Goal: Task Accomplishment & Management: Manage account settings

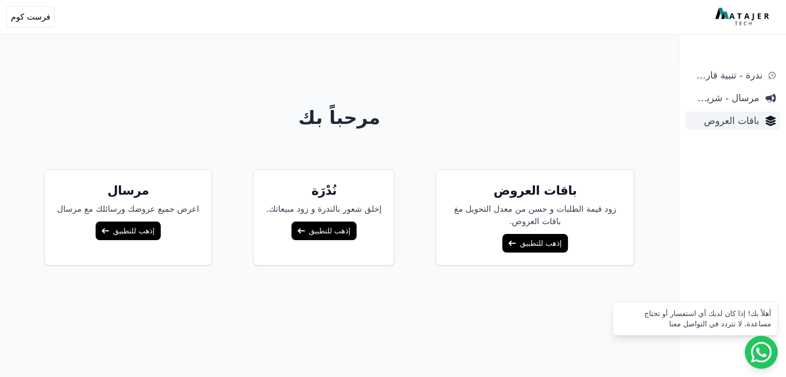
click at [744, 125] on span "باقات العروض" at bounding box center [725, 121] width 70 height 14
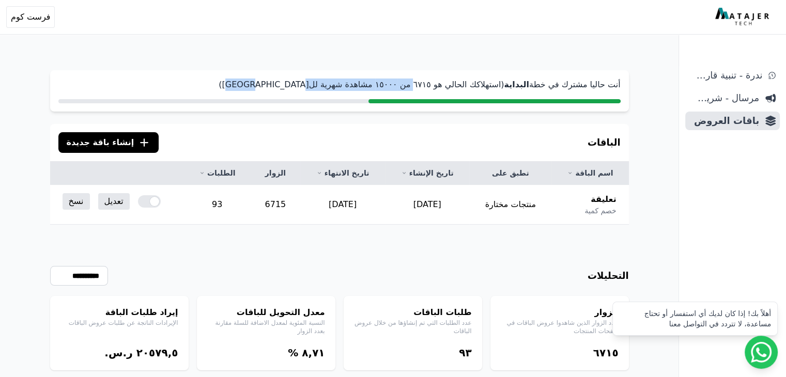
drag, startPoint x: 441, startPoint y: 83, endPoint x: 297, endPoint y: 83, distance: 143.7
click at [297, 83] on p "أنت حاليا مشترك في خطة البداية (استهلاكك الحالي هو ٦٧١٥ من ١٥۰۰۰ مشاهدة شهرية ل…" at bounding box center [339, 85] width 562 height 12
click at [353, 85] on p "أنت حاليا مشترك في خطة البداية (استهلاكك الحالي هو ٦٧١٥ من ١٥۰۰۰ مشاهدة شهرية ل…" at bounding box center [339, 85] width 562 height 12
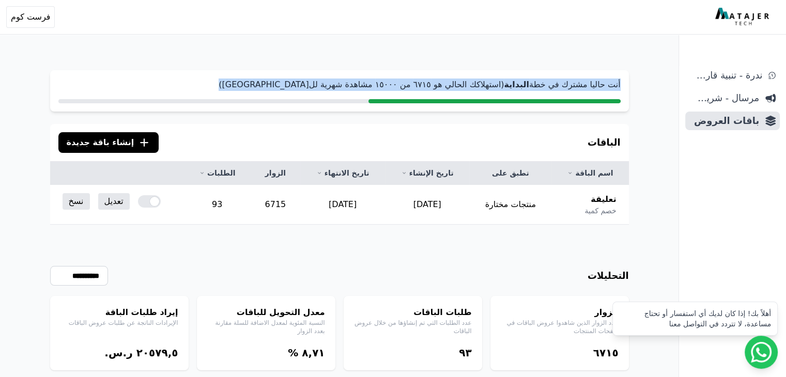
click at [353, 85] on p "أنت حاليا مشترك في خطة البداية (استهلاكك الحالي هو ٦٧١٥ من ١٥۰۰۰ مشاهدة شهرية ل…" at bounding box center [339, 85] width 562 height 12
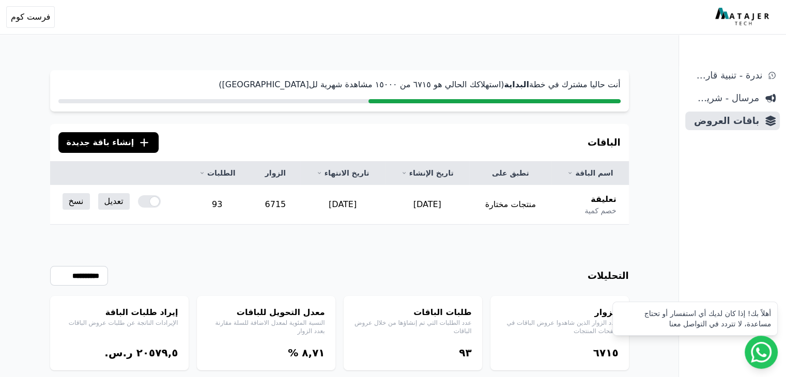
click at [392, 120] on div "**********" at bounding box center [340, 238] width 662 height 377
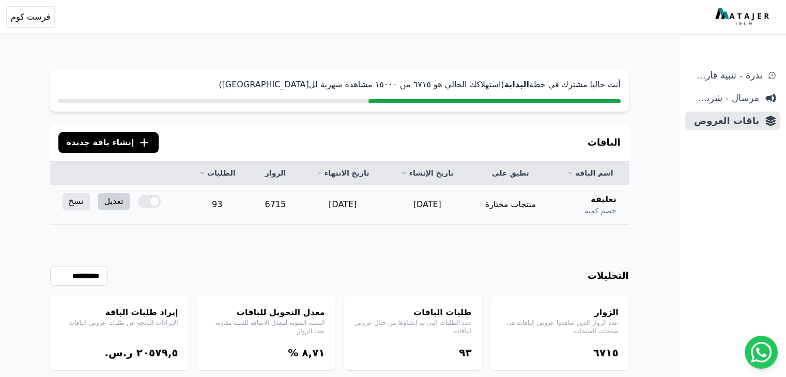
click at [104, 201] on link "تعديل" at bounding box center [114, 201] width 32 height 17
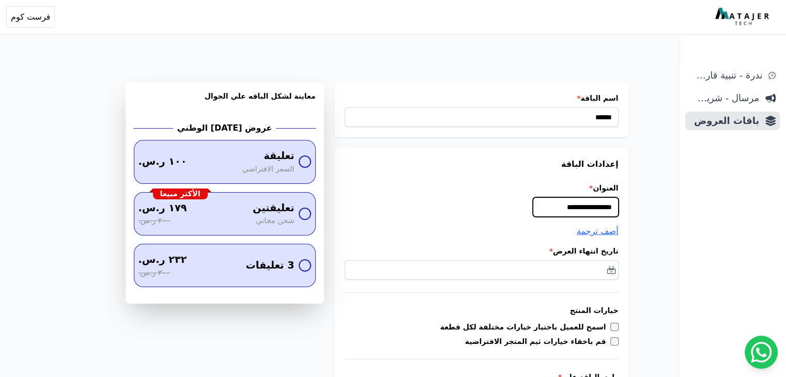
click at [559, 206] on input "**********" at bounding box center [576, 207] width 86 height 20
type input "*"
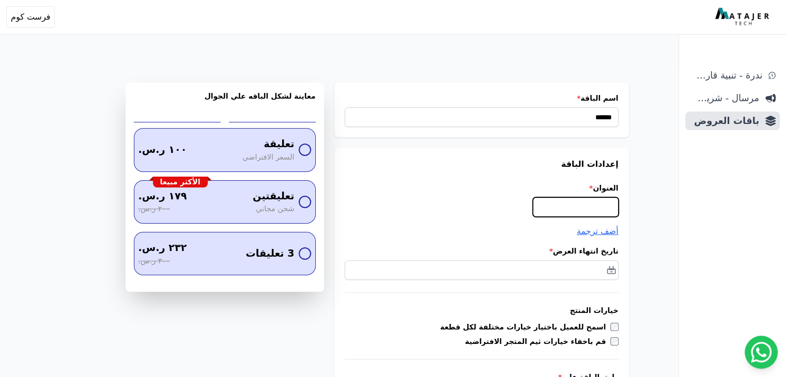
type input "*"
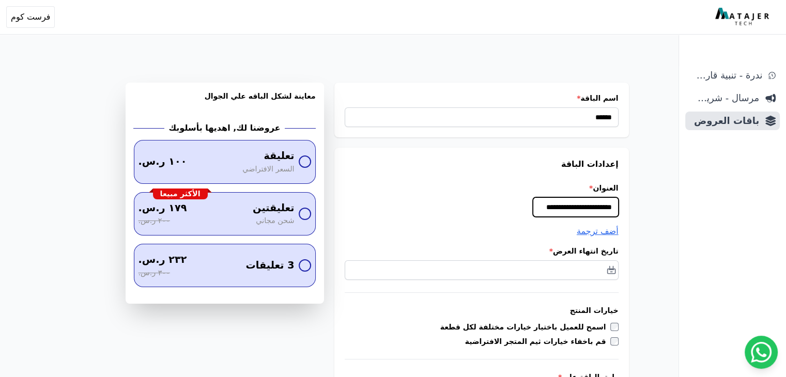
type input "**********"
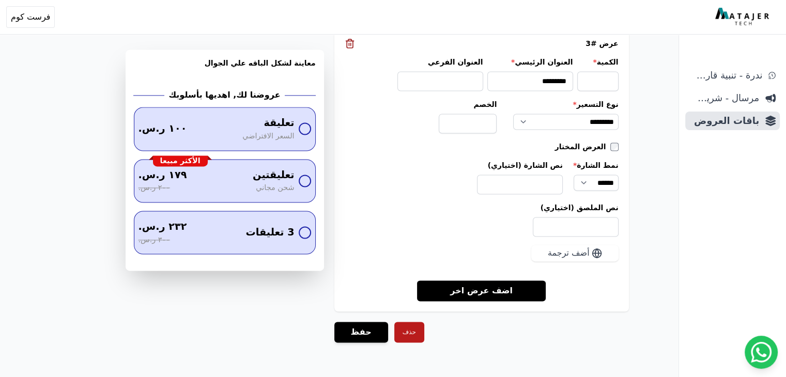
scroll to position [1569, 0]
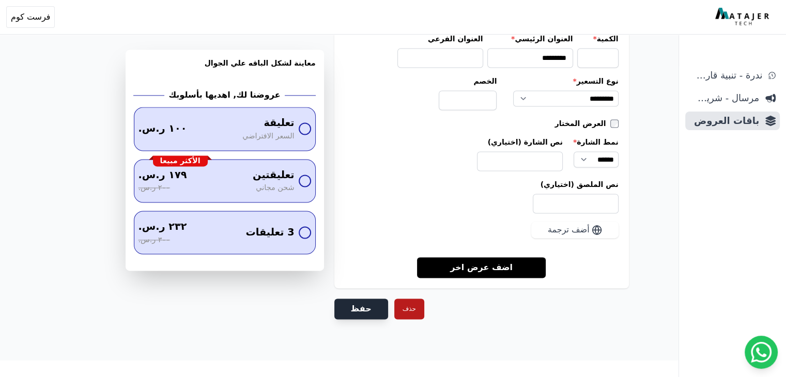
click at [372, 302] on button "حفظ" at bounding box center [361, 309] width 54 height 21
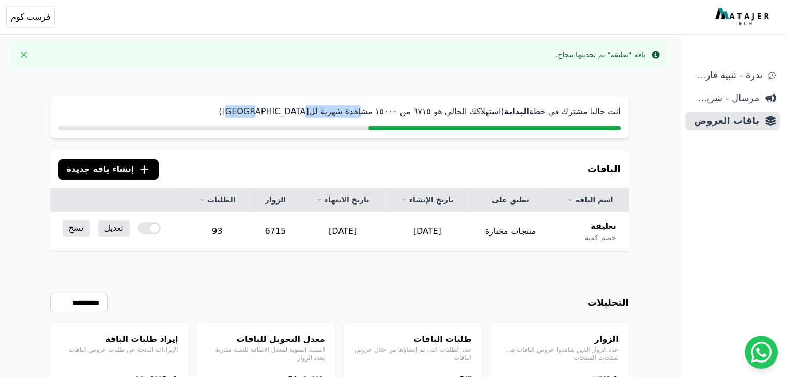
drag, startPoint x: 391, startPoint y: 106, endPoint x: 301, endPoint y: 102, distance: 89.5
click at [289, 105] on p "أنت حاليا مشترك في خطة البداية (استهلاكك الحالي هو ٦٧١٥ من ١٥۰۰۰ مشاهدة شهرية ل…" at bounding box center [339, 111] width 562 height 12
click at [550, 109] on p "أنت حاليا مشترك في خطة البداية (استهلاكك الحالي هو ٦٧١٥ من ١٥۰۰۰ مشاهدة شهرية ل…" at bounding box center [339, 111] width 562 height 12
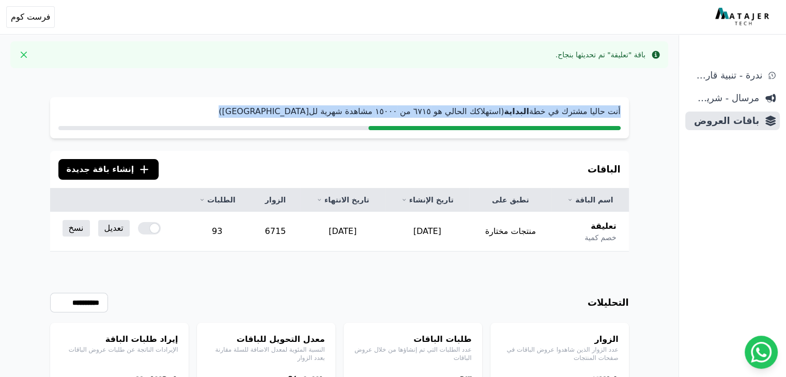
click at [550, 109] on p "أنت حاليا مشترك في خطة البداية (استهلاكك الحالي هو ٦٧١٥ من ١٥۰۰۰ مشاهدة شهرية ل…" at bounding box center [339, 111] width 562 height 12
click at [529, 112] on strong "البداية" at bounding box center [516, 111] width 25 height 10
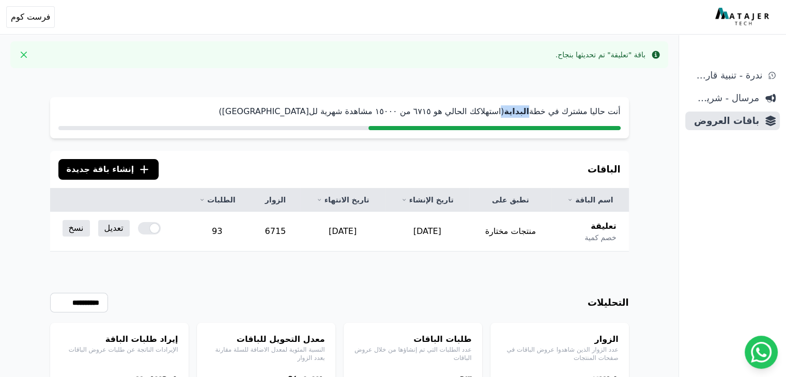
click at [529, 112] on strong "البداية" at bounding box center [516, 111] width 25 height 10
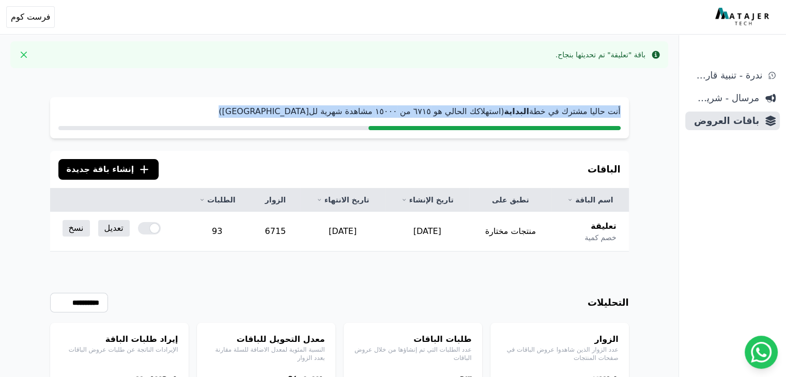
click at [529, 112] on strong "البداية" at bounding box center [516, 111] width 25 height 10
click at [446, 112] on p "أنت حاليا مشترك في خطة البداية (استهلاكك الحالي هو ٦٧١٥ من ١٥۰۰۰ مشاهدة شهرية ل…" at bounding box center [339, 111] width 562 height 12
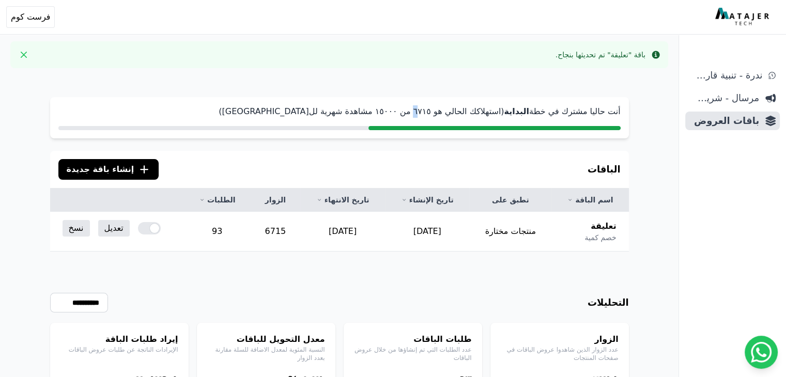
click at [446, 112] on p "أنت حاليا مشترك في خطة البداية (استهلاكك الحالي هو ٦٧١٥ من ١٥۰۰۰ مشاهدة شهرية ل…" at bounding box center [339, 111] width 562 height 12
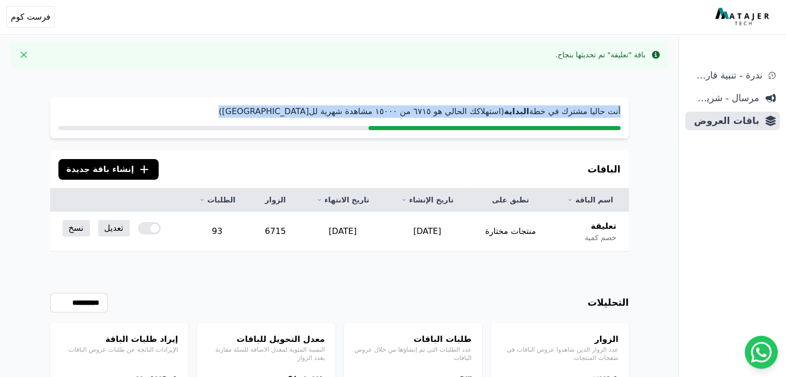
click at [446, 112] on p "أنت حاليا مشترك في خطة البداية (استهلاكك الحالي هو ٦٧١٥ من ١٥۰۰۰ مشاهدة شهرية ل…" at bounding box center [339, 111] width 562 height 12
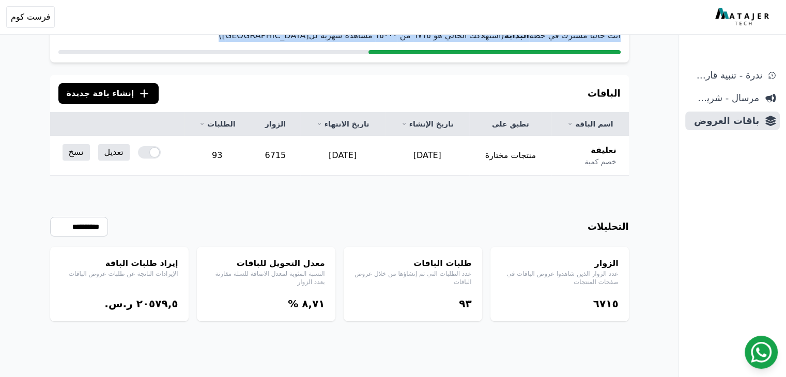
scroll to position [77, 0]
click at [753, 354] on icon at bounding box center [761, 352] width 21 height 21
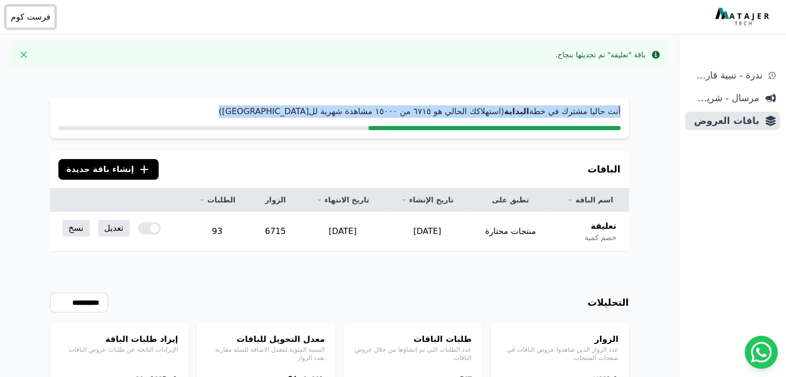
click at [35, 23] on button "Open user menu فرست كوم" at bounding box center [30, 17] width 49 height 22
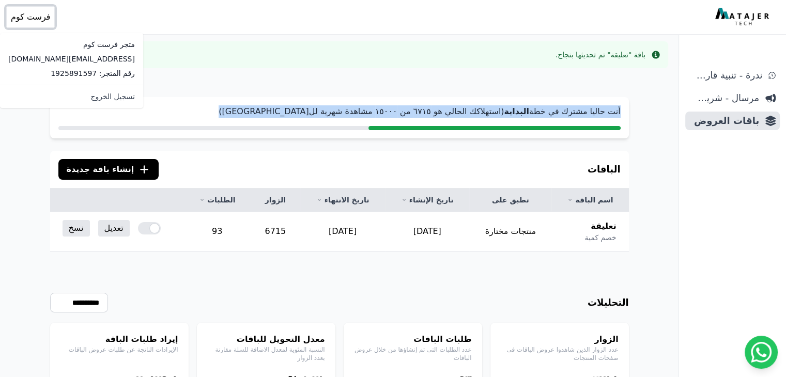
click at [35, 23] on button "Open user menu فرست كوم" at bounding box center [30, 17] width 49 height 22
